Goal: Task Accomplishment & Management: Use online tool/utility

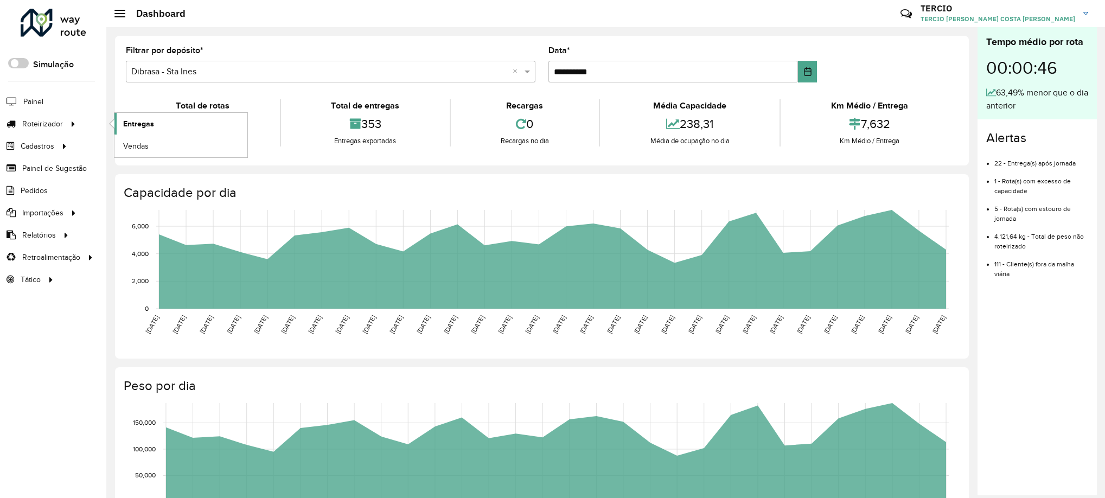
click at [148, 132] on link "Entregas" at bounding box center [181, 124] width 133 height 22
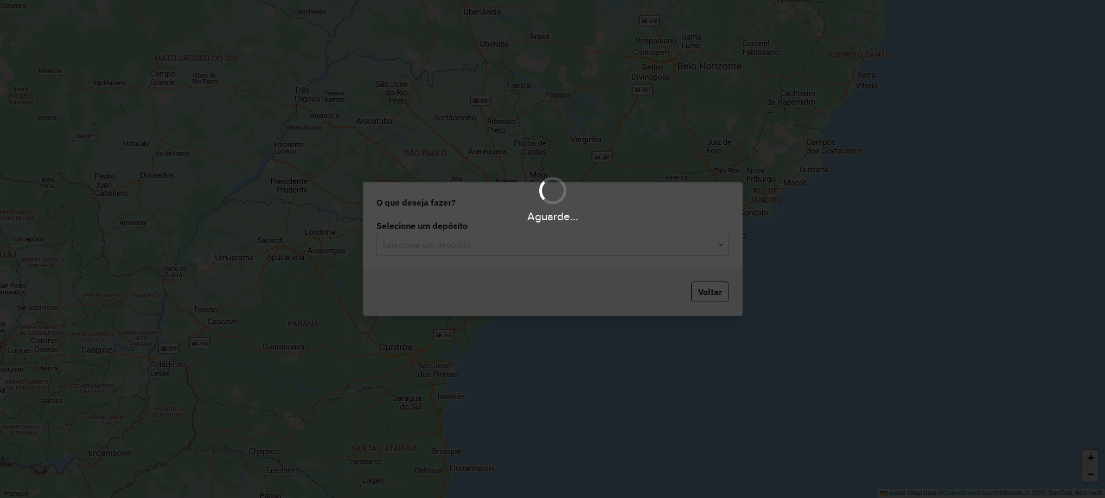
click at [643, 269] on div "Aguarde..." at bounding box center [552, 249] width 1105 height 498
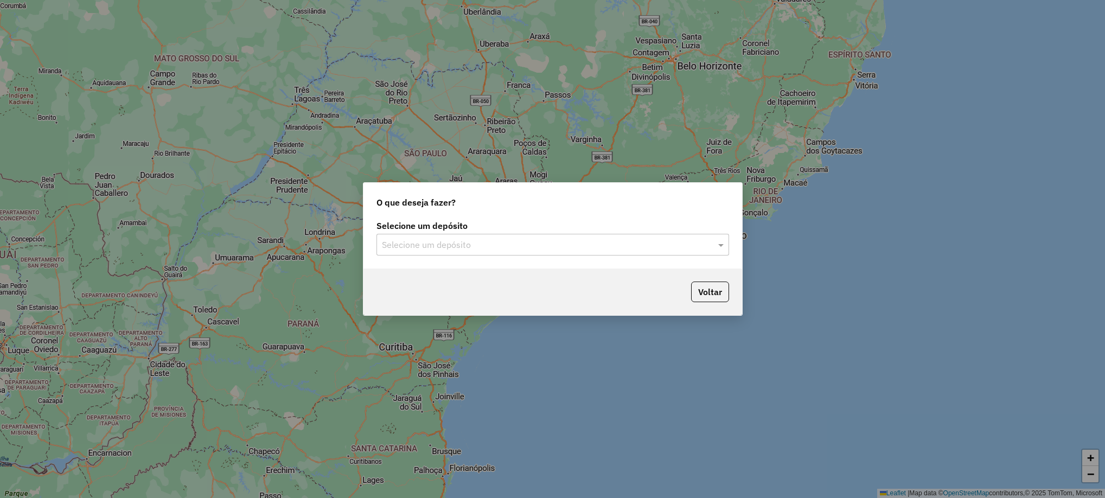
click at [588, 243] on input "text" at bounding box center [542, 245] width 320 height 13
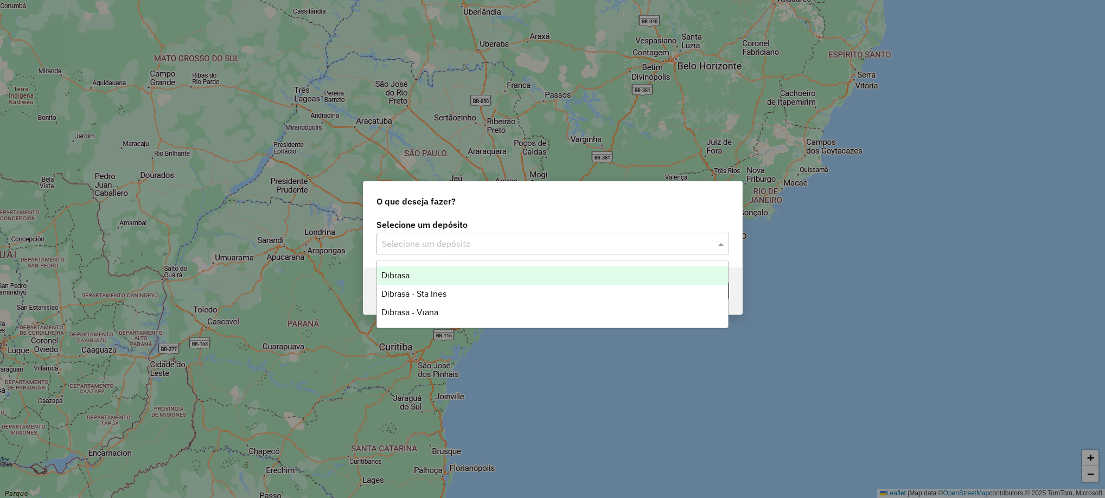
click at [495, 208] on div "O que deseja fazer?" at bounding box center [553, 199] width 379 height 35
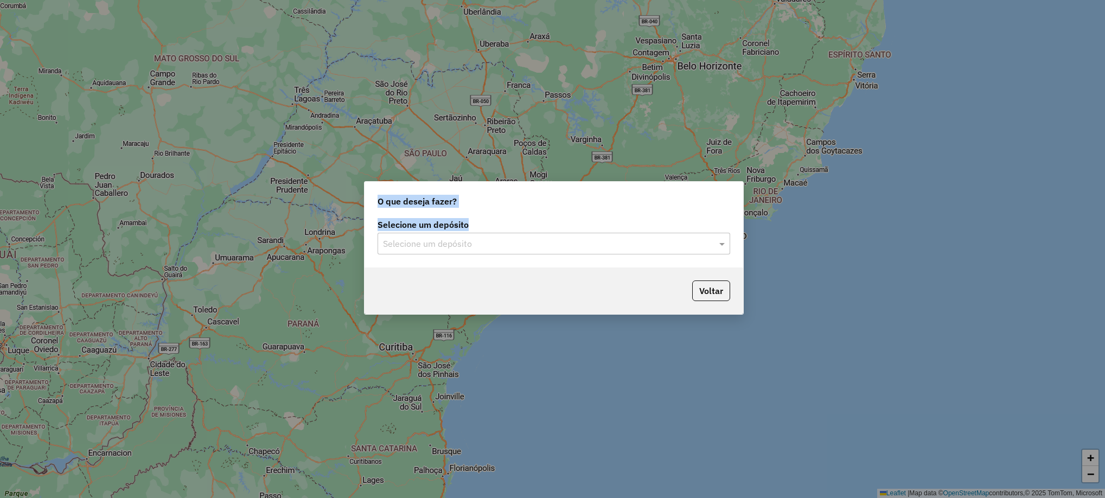
drag, startPoint x: 487, startPoint y: 220, endPoint x: 558, endPoint y: 178, distance: 83.2
click at [558, 178] on div "O que deseja fazer? Selecione um depósito Selecione um depósito Voltar" at bounding box center [552, 249] width 1105 height 498
drag, startPoint x: 558, startPoint y: 178, endPoint x: 549, endPoint y: 199, distance: 23.3
click at [549, 202] on div "O que deseja fazer?" at bounding box center [554, 199] width 379 height 35
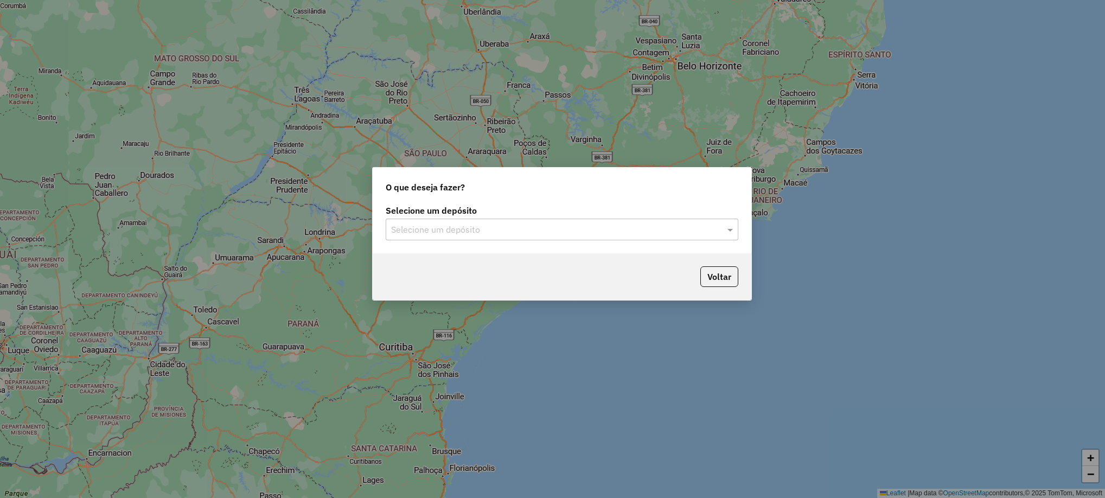
drag, startPoint x: 543, startPoint y: 202, endPoint x: 552, endPoint y: 189, distance: 16.0
click at [552, 189] on div "O que deseja fazer?" at bounding box center [562, 185] width 379 height 35
click at [549, 179] on div "O que deseja fazer?" at bounding box center [562, 185] width 379 height 35
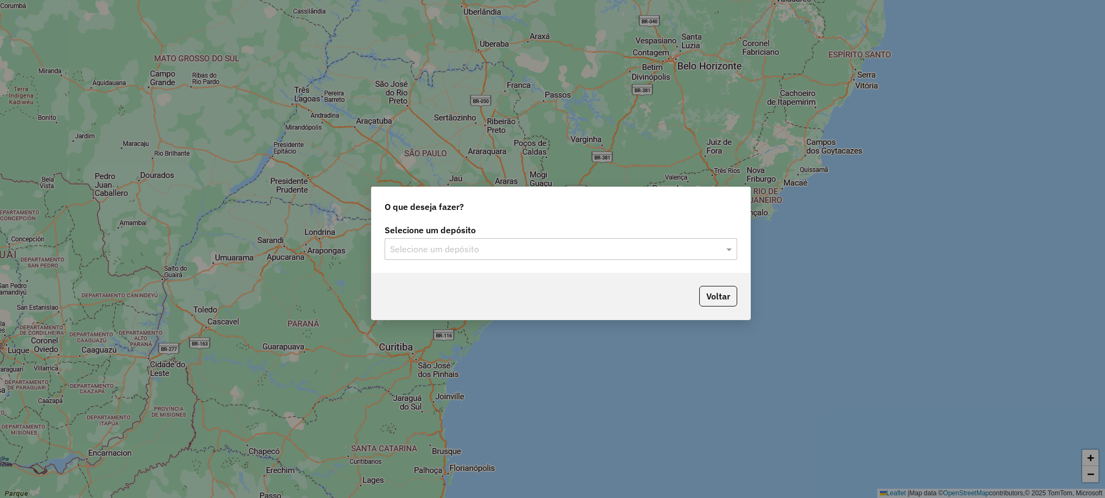
drag, startPoint x: 560, startPoint y: 180, endPoint x: 559, endPoint y: 199, distance: 19.6
click at [559, 199] on div "O que deseja fazer?" at bounding box center [561, 204] width 379 height 35
click at [500, 260] on div "Selecione um depósito Selecione um depósito" at bounding box center [561, 247] width 379 height 51
click at [481, 246] on input "text" at bounding box center [550, 249] width 320 height 13
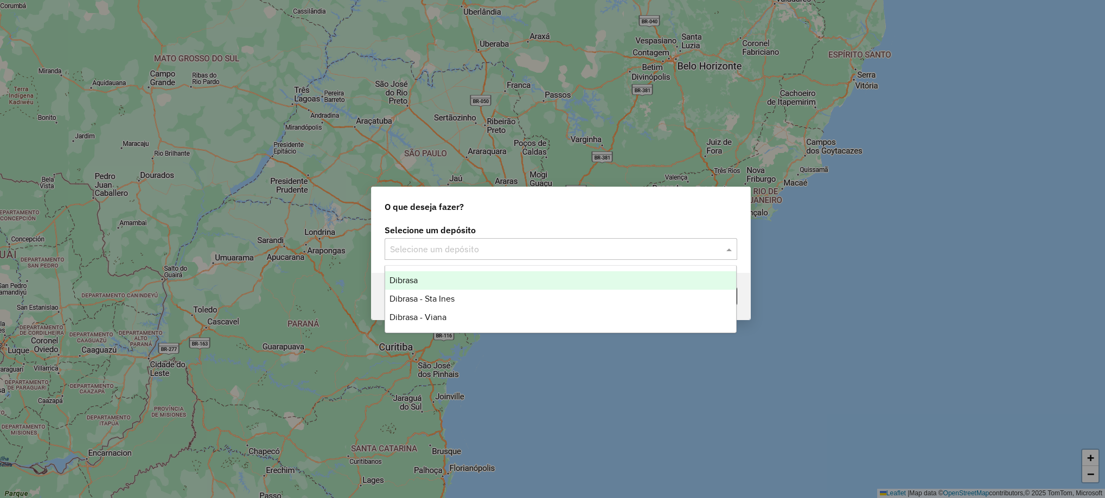
click at [461, 264] on div "Selecione um depósito Selecione um depósito" at bounding box center [561, 247] width 379 height 51
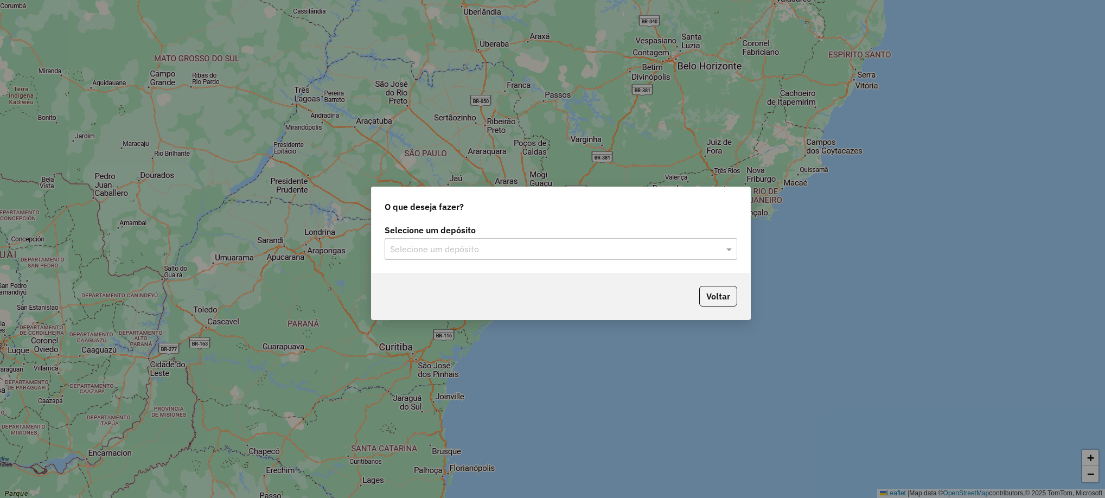
click at [501, 256] on div "Selecione um depósito" at bounding box center [561, 249] width 353 height 22
